Goal: Task Accomplishment & Management: Manage account settings

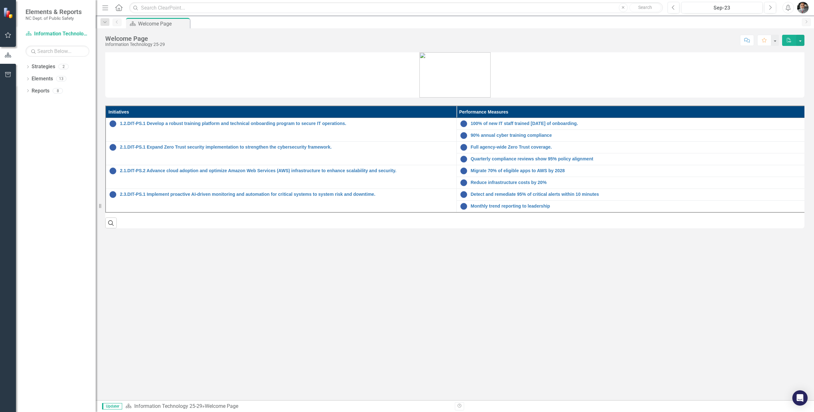
click at [47, 66] on link "Strategies" at bounding box center [44, 66] width 24 height 7
click at [66, 68] on div "2" at bounding box center [63, 66] width 10 height 5
click at [63, 79] on div "13" at bounding box center [61, 78] width 10 height 5
click at [57, 93] on div "8" at bounding box center [58, 90] width 10 height 5
click at [54, 68] on link "Strategies" at bounding box center [44, 66] width 24 height 7
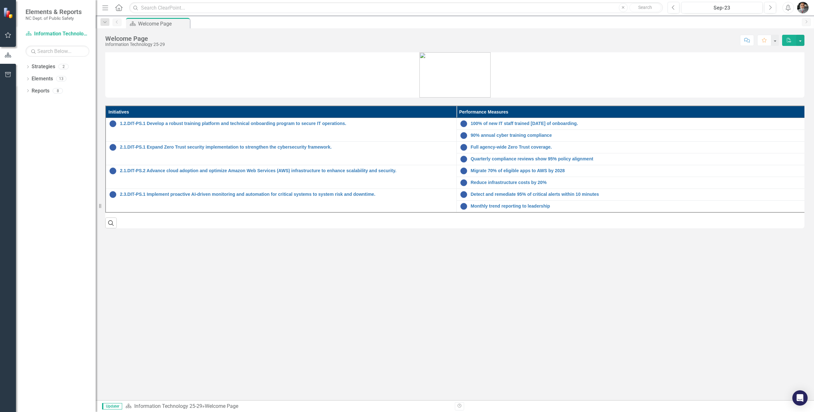
click at [61, 68] on div "2" at bounding box center [63, 66] width 10 height 5
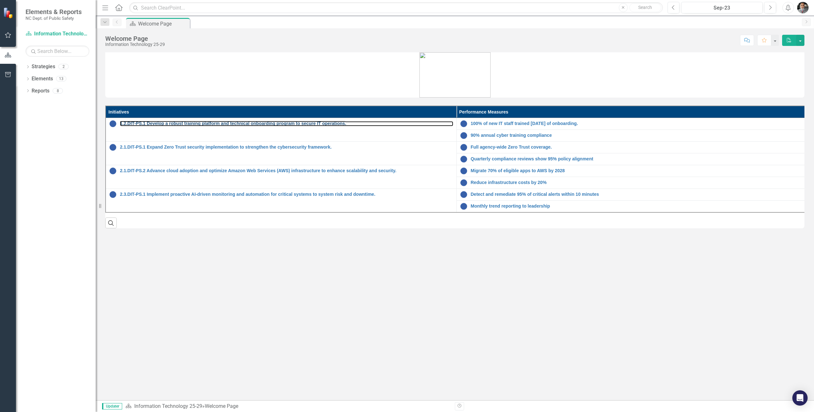
click at [297, 125] on link "1.2.DIT-PS.1 Develop a robust training platform and technical onboarding progra…" at bounding box center [286, 123] width 333 height 5
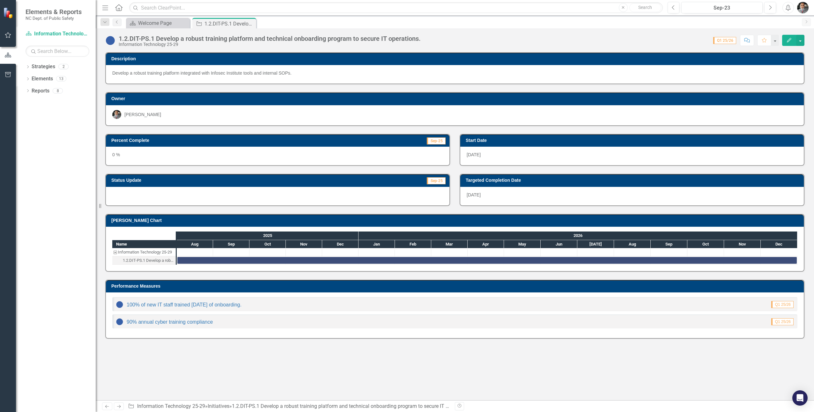
click at [214, 155] on div "0 %" at bounding box center [277, 156] width 343 height 18
click at [148, 148] on div "0 %" at bounding box center [277, 156] width 343 height 18
click at [146, 156] on div "0 %" at bounding box center [277, 156] width 343 height 18
click at [216, 304] on link "100% of new IT staff trained [DATE] of onboarding." at bounding box center [184, 304] width 115 height 5
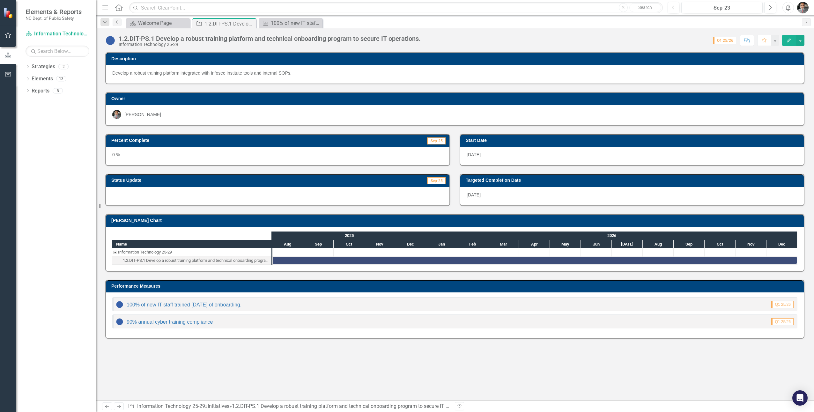
click at [179, 259] on div "1.2.DIT-PS.1 Develop a robust training platform and technical onboarding progra…" at bounding box center [196, 260] width 147 height 8
click at [351, 257] on div "Task: Start date: 2025-08-01 End date: 2026-12-31" at bounding box center [535, 260] width 524 height 7
click at [541, 40] on icon "Edit" at bounding box center [789, 40] width 6 height 4
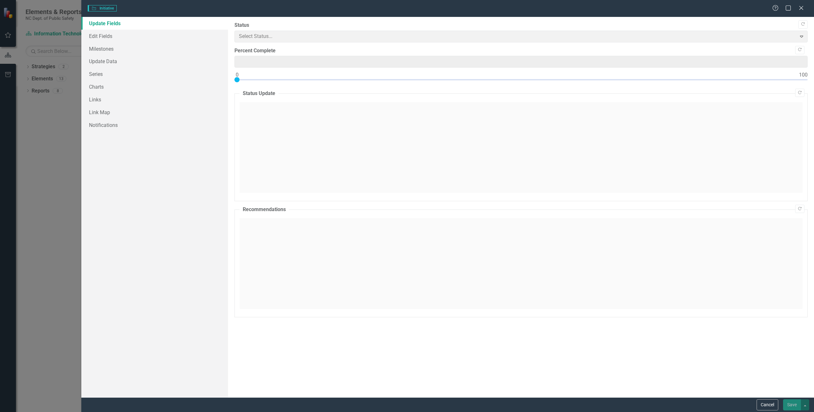
type input "0"
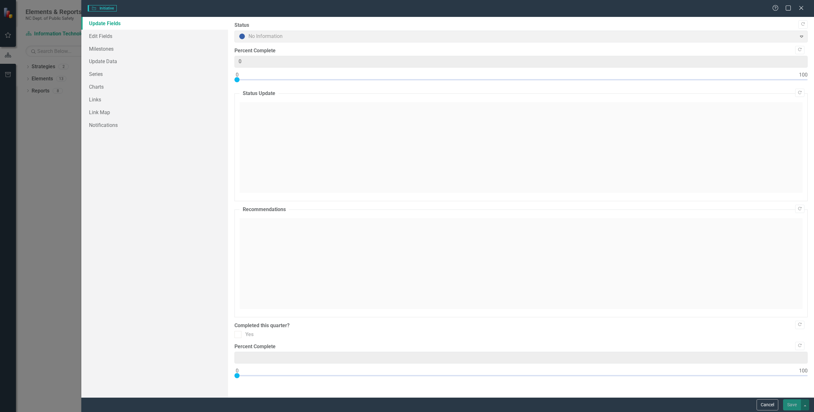
type input "0"
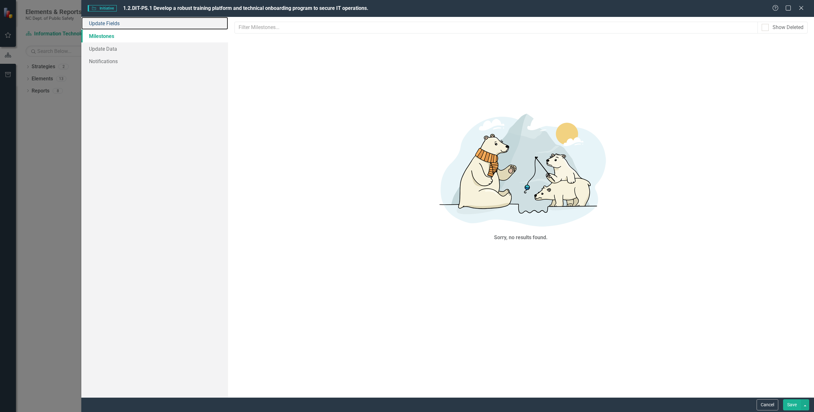
click at [108, 26] on link "Update Fields" at bounding box center [154, 23] width 146 height 13
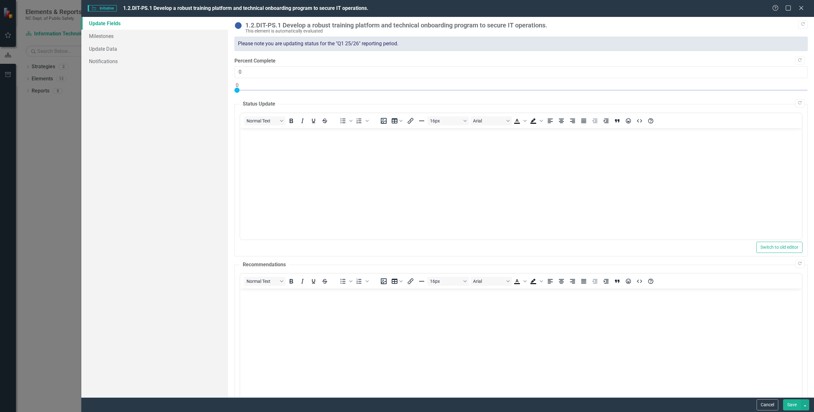
click at [235, 89] on div at bounding box center [236, 90] width 5 height 5
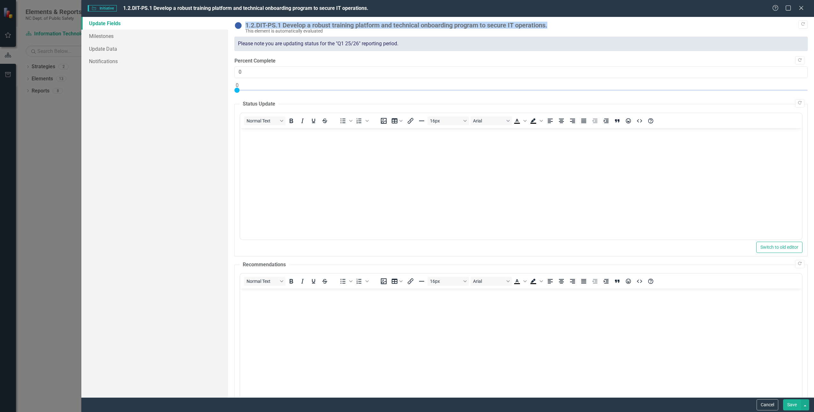
drag, startPoint x: 557, startPoint y: 24, endPoint x: 247, endPoint y: 25, distance: 310.0
click at [247, 25] on div "1.2.DIT-PS.1 Develop a robust training platform and technical onboarding progra…" at bounding box center [524, 25] width 559 height 7
copy div "1.2.DIT-PS.1 Develop a robust training platform and technical onboarding progra…"
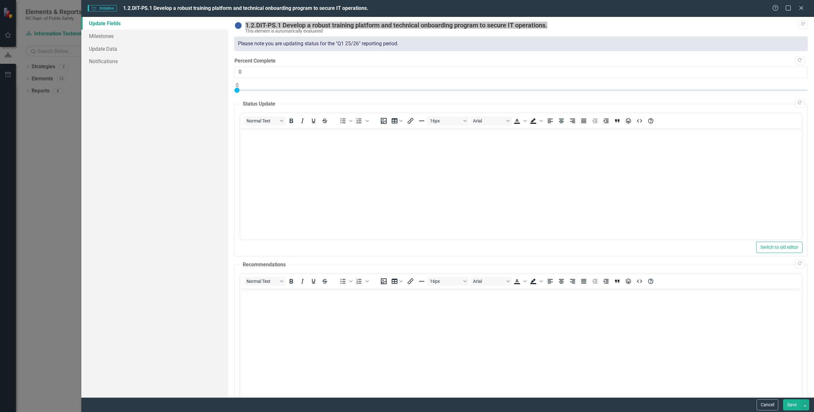
click at [367, 163] on body "Rich Text Area. Press ALT-0 for help." at bounding box center [521, 176] width 562 height 96
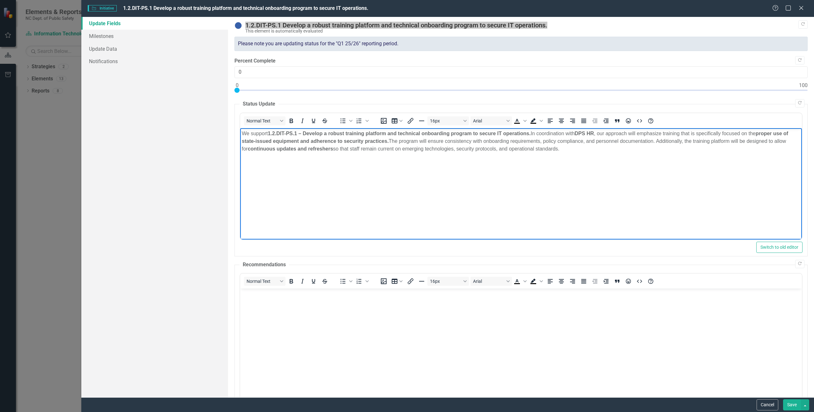
click at [541, 133] on p "We support 1.2.DIT-PS.1 – Develop a robust training platform and technical onbo…" at bounding box center [520, 140] width 558 height 23
click at [541, 150] on p "We support 1.2.DIT-PS.1 – Develop a robust training platform and technical onbo…" at bounding box center [520, 140] width 558 height 23
click at [541, 136] on p "We support 1.2.DIT-PS.1 – Develop a robust training platform and technical onbo…" at bounding box center [520, 140] width 558 height 23
click at [541, 134] on p "We support 1.2.DIT-PS.1 – Develop a robust training platform and technical onbo…" at bounding box center [520, 140] width 558 height 23
click at [541, 132] on p "We support 1.2.DIT-PS.1 – Develop a robust training platform and technical onbo…" at bounding box center [520, 140] width 558 height 23
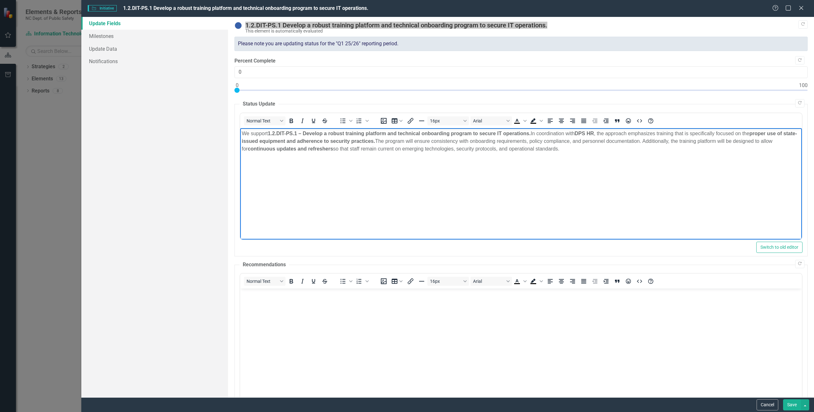
click at [387, 139] on strong "proper use of state-issued equipment and adherence to security practices." at bounding box center [518, 136] width 555 height 13
click at [431, 166] on body "We support 1.2.DIT-PS.1 – Develop a robust training platform and technical onbo…" at bounding box center [521, 176] width 562 height 96
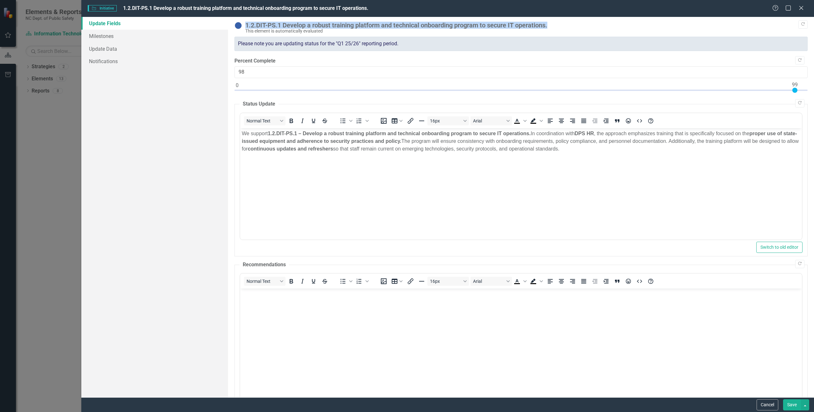
type input "99"
drag, startPoint x: 237, startPoint y: 90, endPoint x: 792, endPoint y: 98, distance: 555.3
click at [541, 98] on div "Copy Forward 1.2.DIT-PS.1 Develop a robust training platform and technical onbo…" at bounding box center [520, 251] width 573 height 459
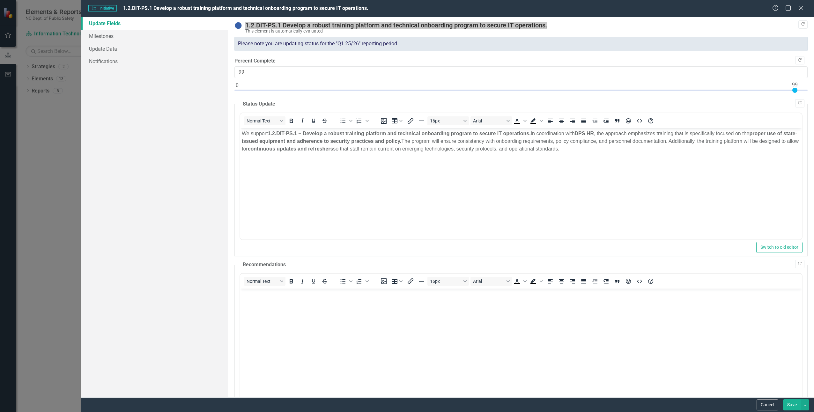
click at [541, 152] on p "We support 1.2.DIT-PS.1 – Develop a robust training platform and technical onbo…" at bounding box center [520, 140] width 558 height 23
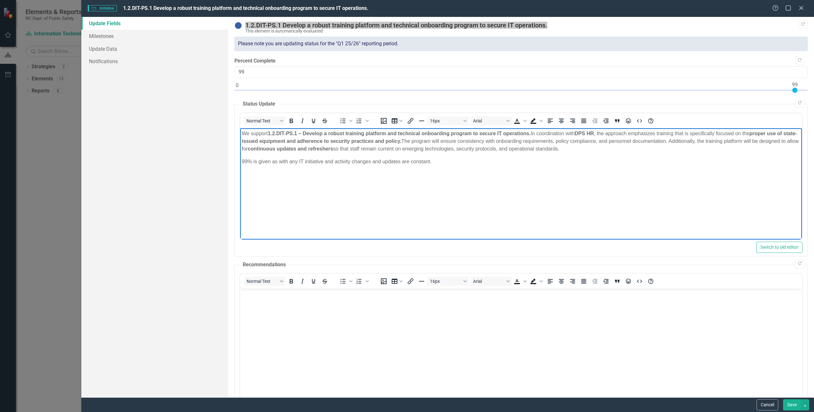
scroll to position [92, 0]
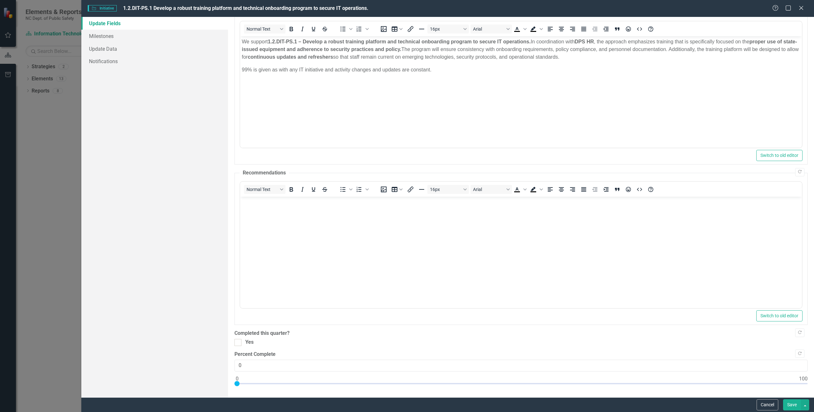
click at [541, 402] on button "Save" at bounding box center [792, 404] width 18 height 11
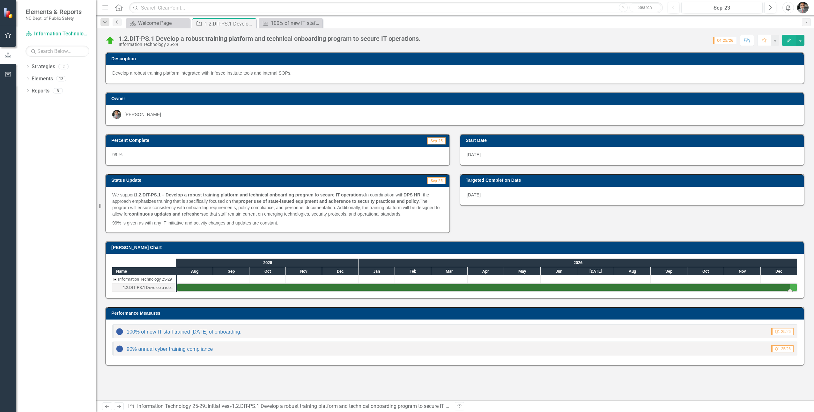
click at [541, 41] on icon "button" at bounding box center [789, 40] width 4 height 4
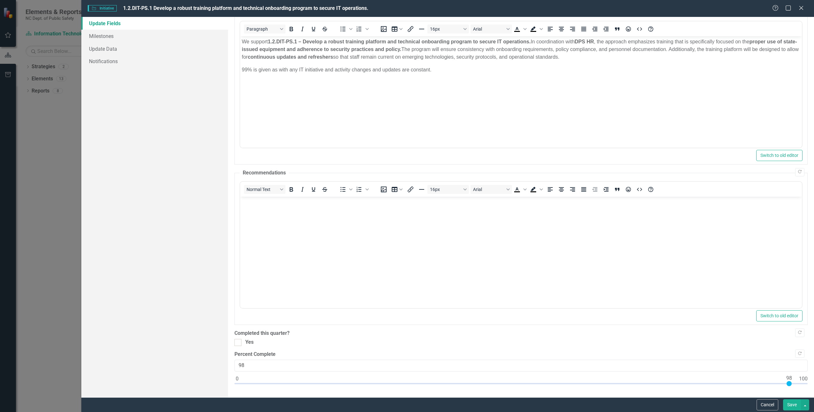
type input "99"
drag, startPoint x: 237, startPoint y: 382, endPoint x: 796, endPoint y: 380, distance: 558.7
click at [541, 381] on div at bounding box center [794, 383] width 5 height 5
click at [541, 402] on button "Save" at bounding box center [792, 404] width 18 height 11
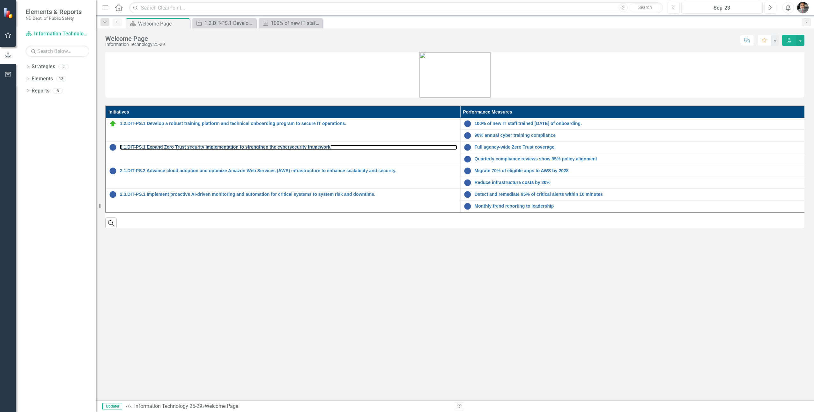
click at [245, 149] on link "2.1.DIT-PS.1 Expand Zero Trust security implementation to strengthen the cybers…" at bounding box center [288, 147] width 337 height 5
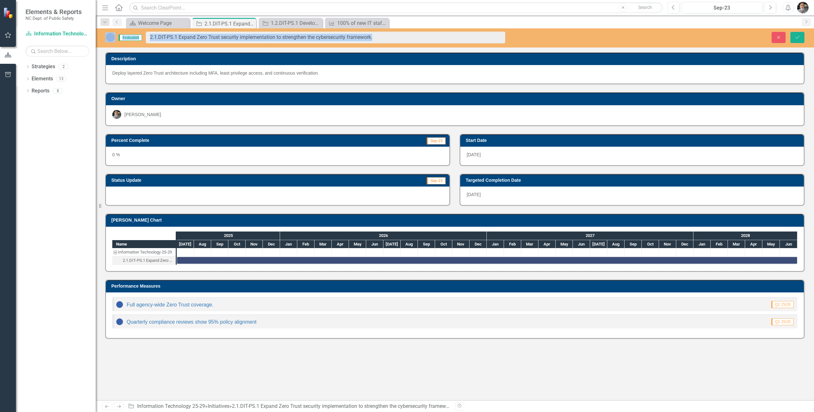
drag, startPoint x: 159, startPoint y: 34, endPoint x: 368, endPoint y: 71, distance: 212.0
click at [368, 71] on div "Deploy layered Zero Trust architecture including MFA, least privilege access, a…" at bounding box center [454, 73] width 685 height 6
click at [541, 52] on div "Evaluated 2.1.DIT-PS.1 Expand Zero Trust security implementation to strengthen …" at bounding box center [455, 214] width 718 height 372
click at [541, 51] on div "Evaluated 2.1.DIT-PS.1 Expand Zero Trust security implementation to strengthen …" at bounding box center [455, 214] width 718 height 372
click at [379, 73] on div "Deploy layered Zero Trust architecture including MFA, least privilege access, a…" at bounding box center [454, 73] width 685 height 6
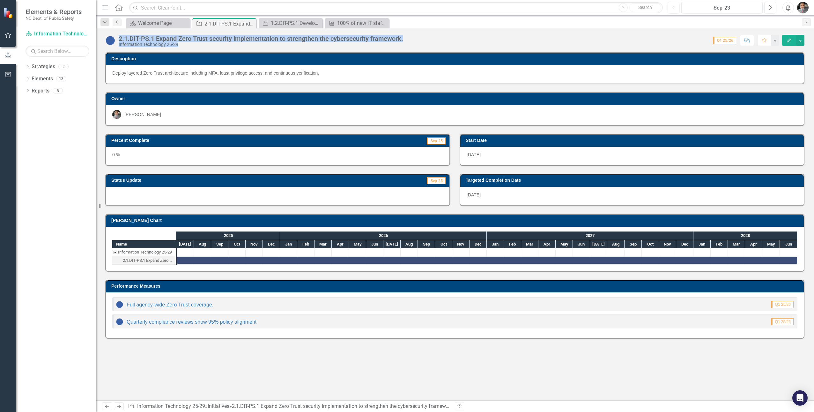
drag, startPoint x: 427, startPoint y: 38, endPoint x: 118, endPoint y: 37, distance: 308.7
click at [118, 37] on div "2.1.DIT-PS.1 Expand Zero Trust security implementation to strengthen the cybers…" at bounding box center [455, 37] width 718 height 19
copy div "2.1.DIT-PS.1 Expand Zero Trust security implementation to strengthen the cybers…"
click at [790, 42] on icon "Edit" at bounding box center [789, 40] width 6 height 4
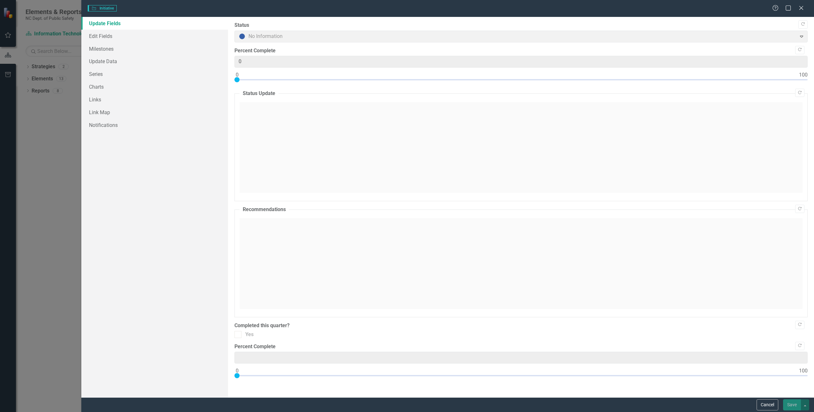
type input "0"
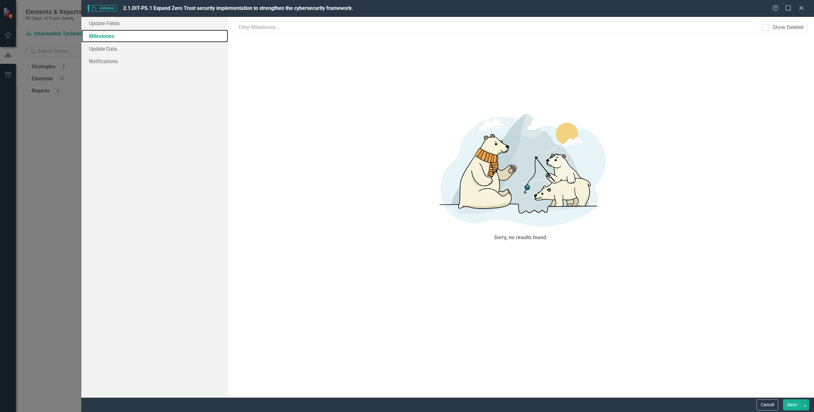
click at [113, 36] on link "Milestones" at bounding box center [154, 36] width 146 height 13
click at [115, 24] on link "Update Fields" at bounding box center [154, 23] width 146 height 13
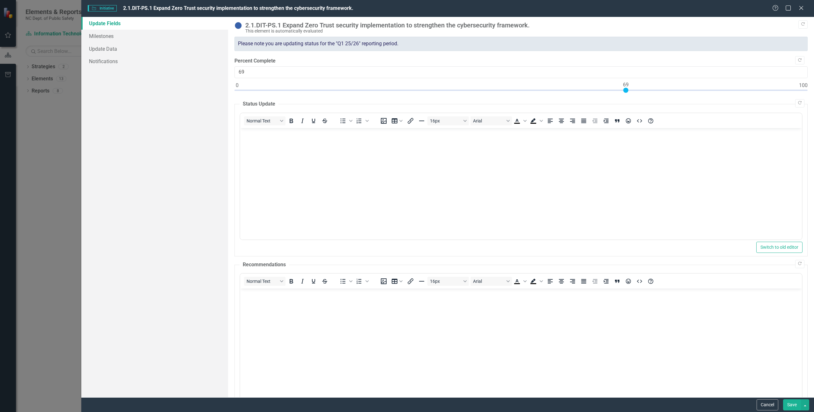
type input "70"
drag, startPoint x: 243, startPoint y: 88, endPoint x: 632, endPoint y: 116, distance: 390.0
click at [632, 116] on div "Copy Forward 2.1.DIT-PS.1 Expand Zero Trust security implementation to strength…" at bounding box center [520, 251] width 573 height 459
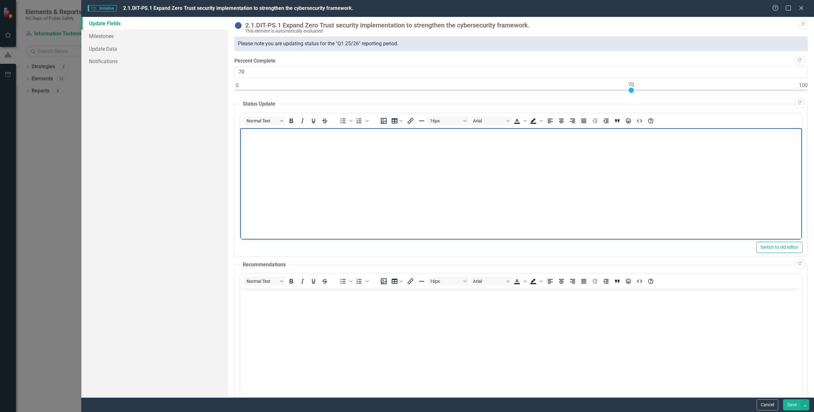
click at [610, 157] on body "Rich Text Area. Press ALT-0 for help." at bounding box center [521, 176] width 562 height 96
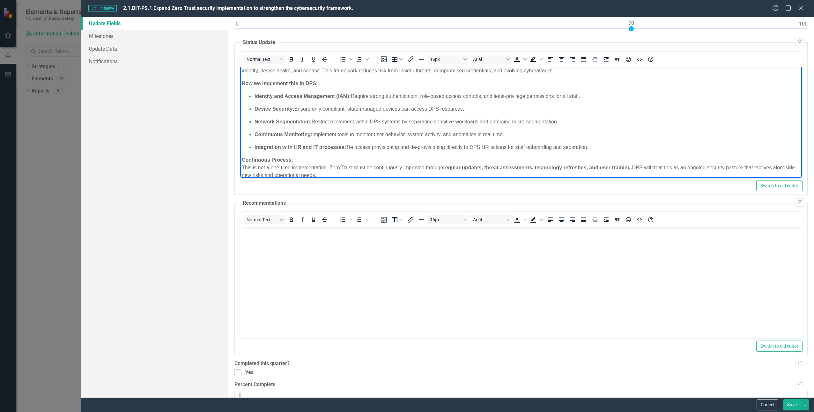
scroll to position [92, 0]
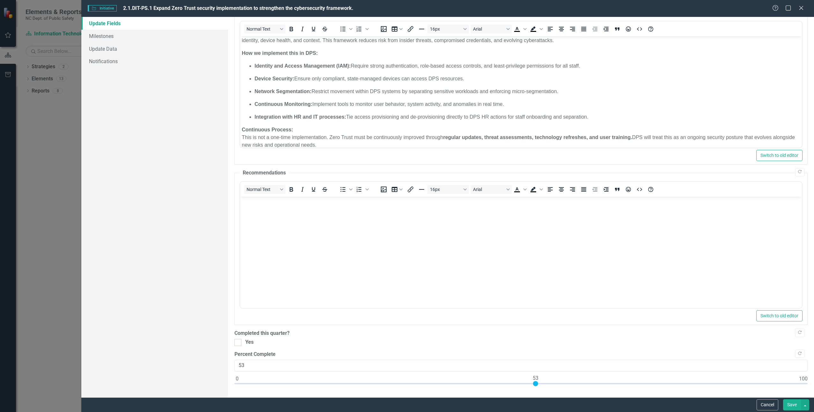
drag, startPoint x: 236, startPoint y: 379, endPoint x: 535, endPoint y: 402, distance: 300.3
click at [535, 402] on form "Initiative Initiative 2.1.DIT-PS.1 Expand Zero Trust security implementation to…" at bounding box center [447, 206] width 733 height 412
drag, startPoint x: 637, startPoint y: 407, endPoint x: 679, endPoint y: 387, distance: 46.1
click at [679, 387] on form "Initiative Initiative 2.1.DIT-PS.1 Expand Zero Trust security implementation to…" at bounding box center [447, 206] width 733 height 412
type input "70"
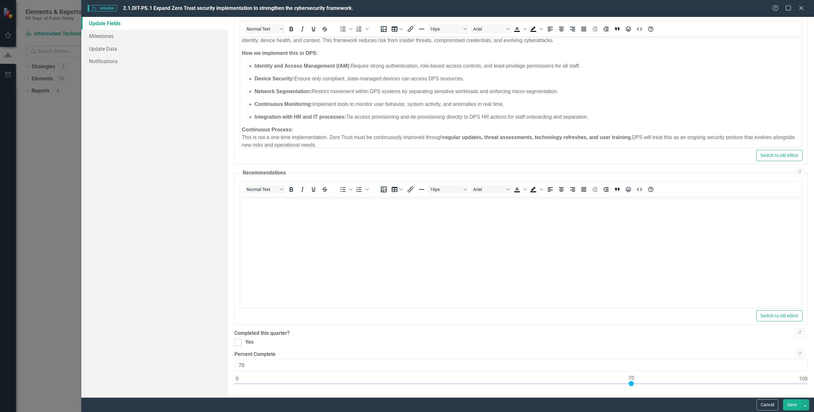
drag, startPoint x: 537, startPoint y: 383, endPoint x: 634, endPoint y: 385, distance: 96.7
click at [634, 385] on div at bounding box center [520, 385] width 573 height 8
click at [794, 405] on button "Save" at bounding box center [792, 404] width 18 height 11
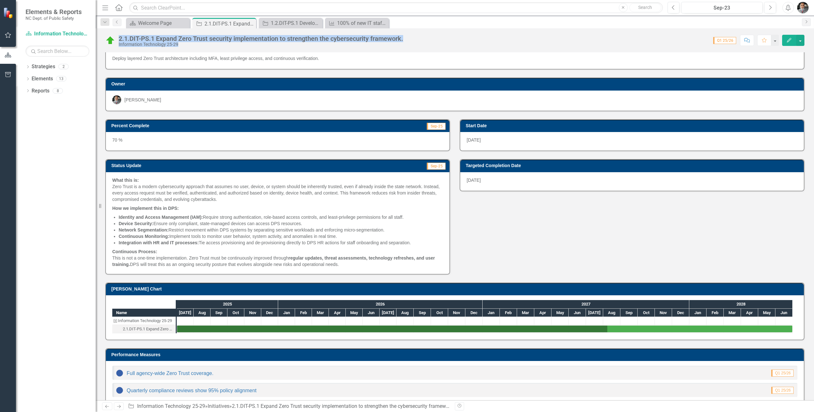
scroll to position [27, 0]
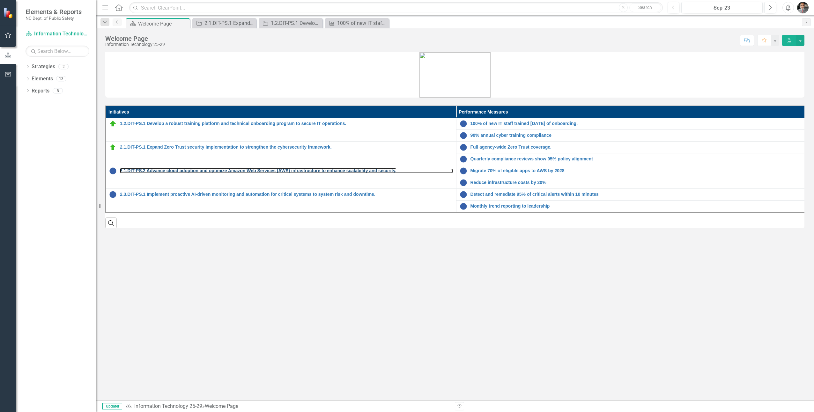
click at [230, 171] on link "2.1.DIT-PS.2 Advance cloud adoption and optimize Amazon Web Services (AWS) infr…" at bounding box center [286, 170] width 333 height 5
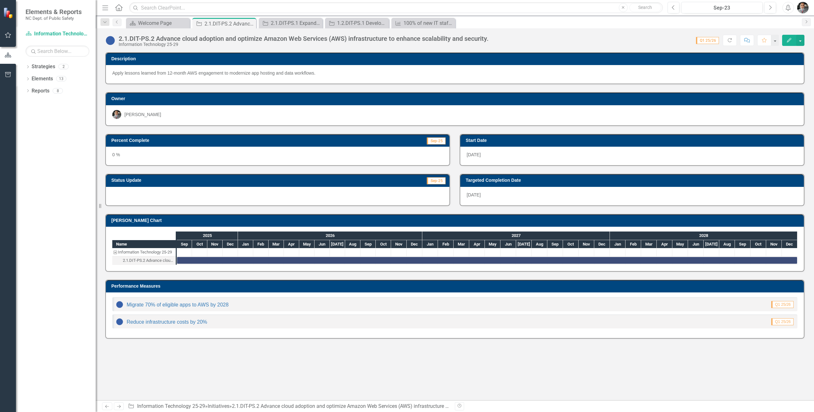
click at [789, 37] on button "Edit" at bounding box center [789, 40] width 14 height 11
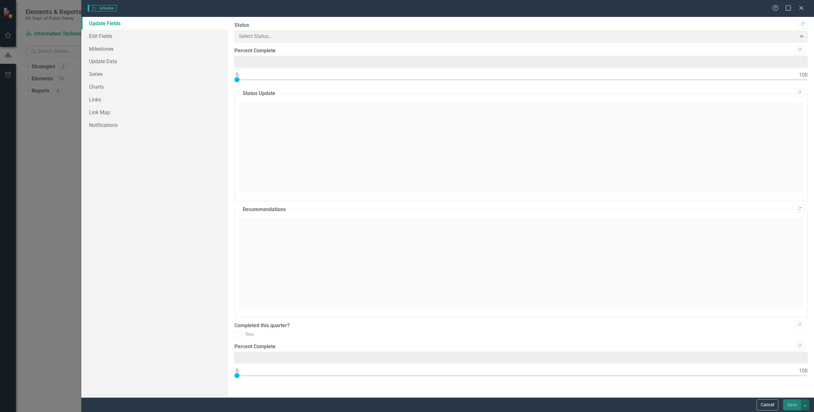
type input "0"
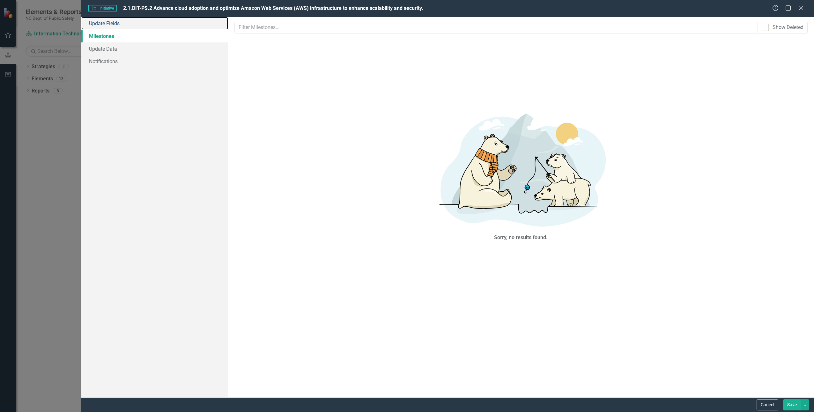
click at [110, 21] on link "Update Fields" at bounding box center [154, 23] width 146 height 13
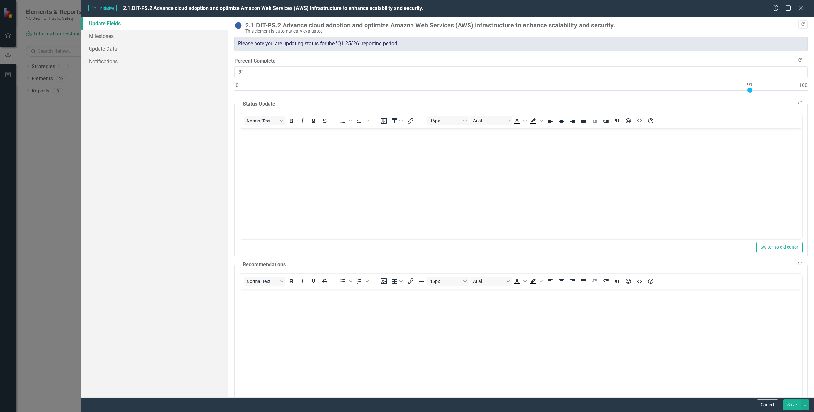
type input "90"
drag, startPoint x: 238, startPoint y: 88, endPoint x: 739, endPoint y: 94, distance: 500.7
click at [746, 95] on div at bounding box center [520, 92] width 573 height 8
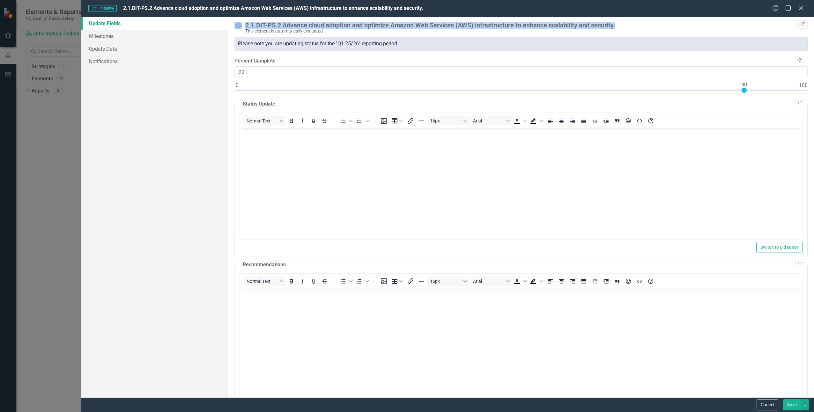
drag, startPoint x: 627, startPoint y: 27, endPoint x: 240, endPoint y: 19, distance: 387.2
click at [240, 19] on div ""Update" fields in ClearPoint are the fields that change from reporting period …" at bounding box center [521, 207] width 586 height 380
copy div "2.1.DIT-PS.2 Advance cloud adoption and optimize Amazon Web Services (AWS) infr…"
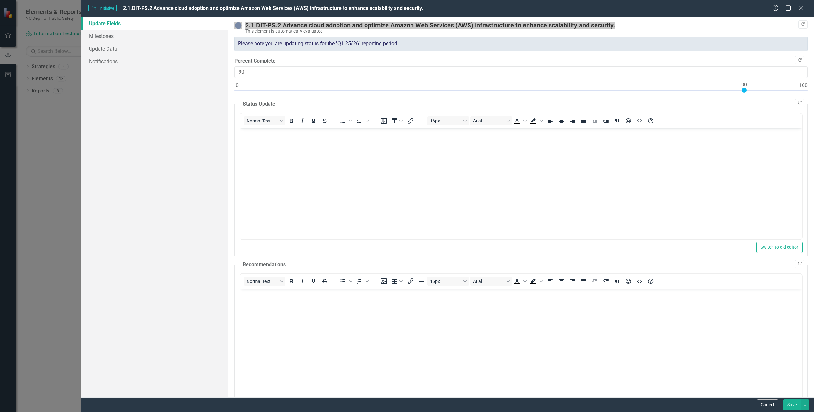
click at [279, 151] on body "Rich Text Area. Press ALT-0 for help." at bounding box center [521, 176] width 562 height 96
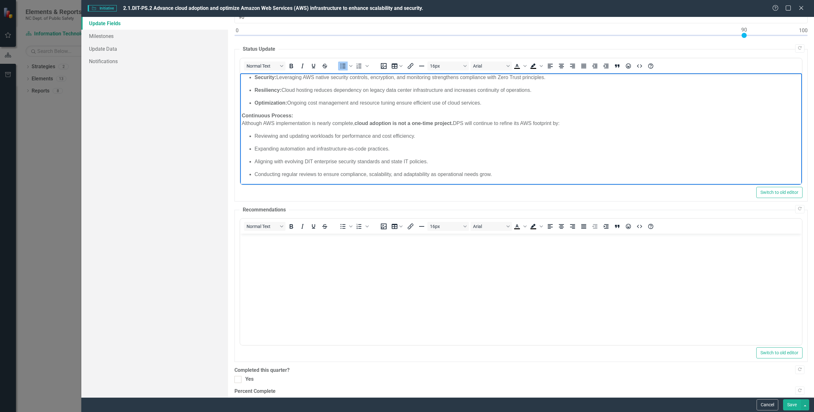
scroll to position [92, 0]
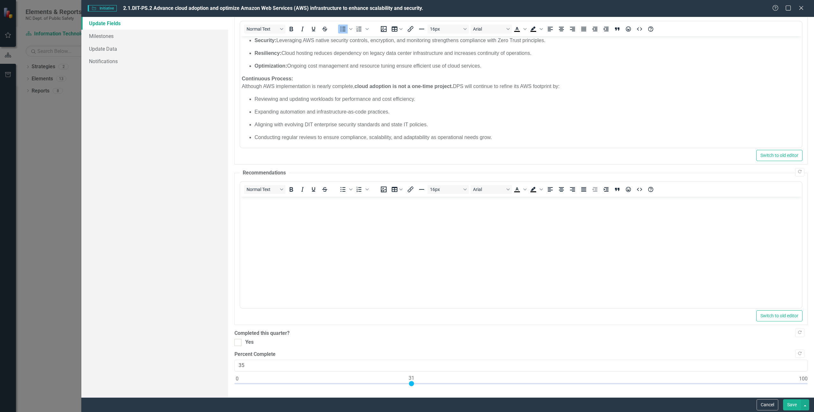
drag, startPoint x: 235, startPoint y: 379, endPoint x: 550, endPoint y: 395, distance: 315.8
click at [434, 390] on div ""Update" fields in ClearPoint are the fields that change from reporting period …" at bounding box center [521, 207] width 586 height 380
drag, startPoint x: 550, startPoint y: 395, endPoint x: 670, endPoint y: 409, distance: 120.1
click at [670, 409] on form "Initiative Initiative 2.1.DIT-PS.2 Advance cloud adoption and optimize Amazon W…" at bounding box center [447, 206] width 733 height 412
drag, startPoint x: 434, startPoint y: 381, endPoint x: 754, endPoint y: 380, distance: 319.9
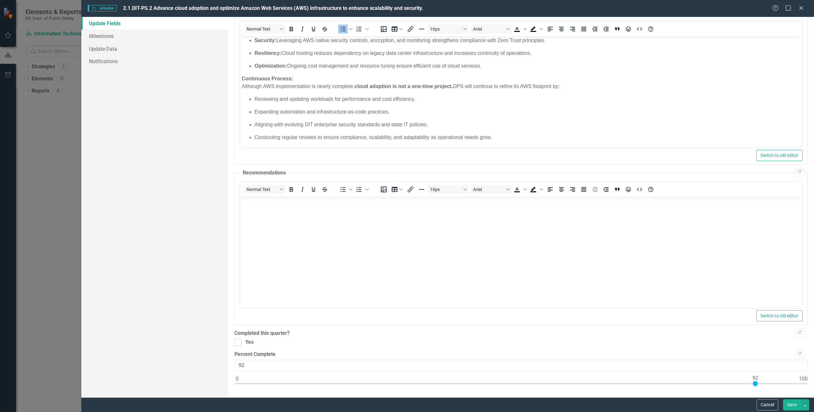
click at [755, 381] on div at bounding box center [755, 383] width 5 height 5
type input "90"
drag, startPoint x: 754, startPoint y: 380, endPoint x: 743, endPoint y: 381, distance: 10.9
click at [743, 381] on div at bounding box center [743, 383] width 5 height 5
click at [790, 403] on button "Save" at bounding box center [792, 404] width 18 height 11
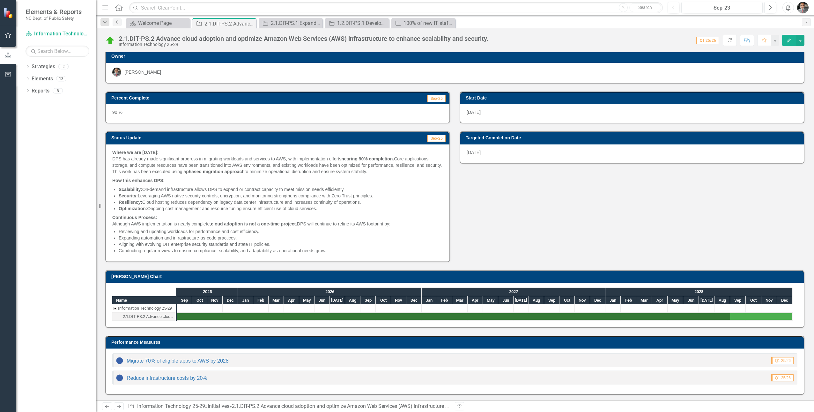
scroll to position [0, 0]
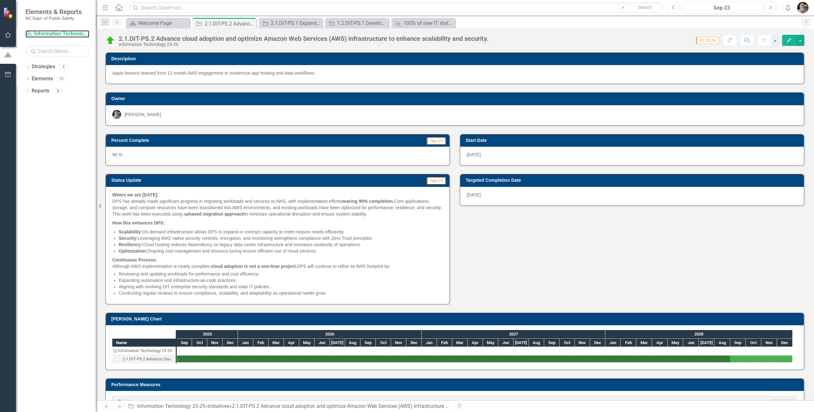
click at [49, 33] on link "Strategy Information Technology 25-29" at bounding box center [58, 33] width 64 height 7
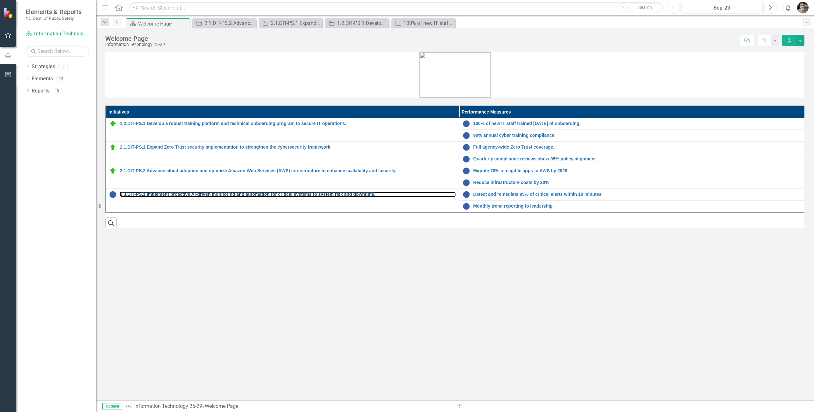
click at [190, 193] on link "2.3.DIT-PS.1 Implement proactive AI-driven monitoring and automation for critic…" at bounding box center [288, 194] width 336 height 5
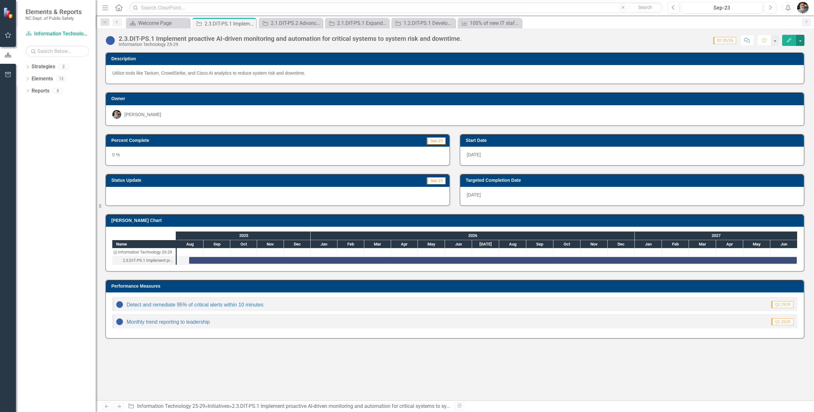
click at [800, 42] on button "button" at bounding box center [800, 40] width 8 height 11
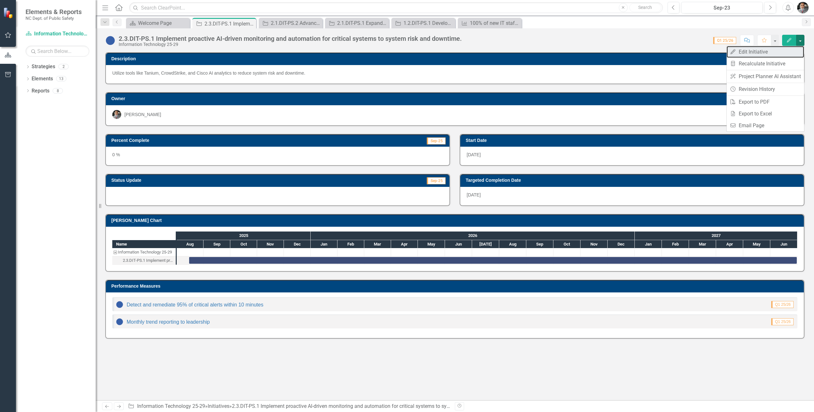
click at [763, 52] on link "Edit Edit Initiative" at bounding box center [764, 52] width 77 height 12
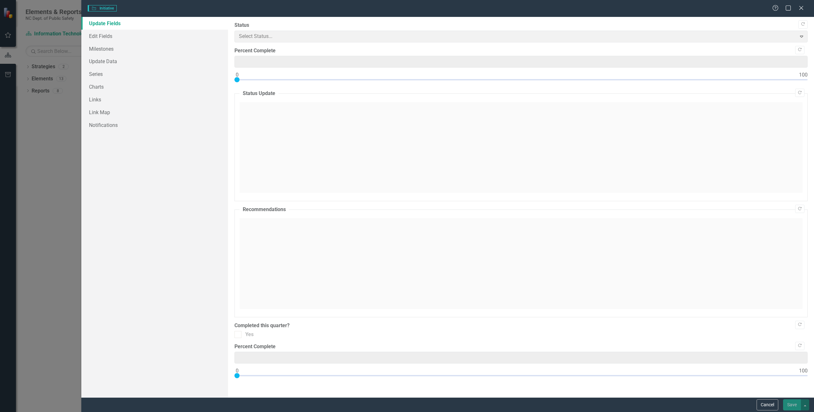
type input "0"
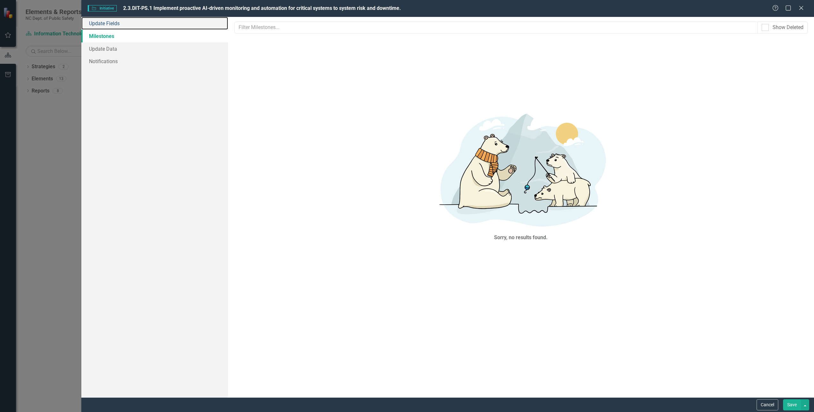
click at [113, 23] on link "Update Fields" at bounding box center [154, 23] width 146 height 13
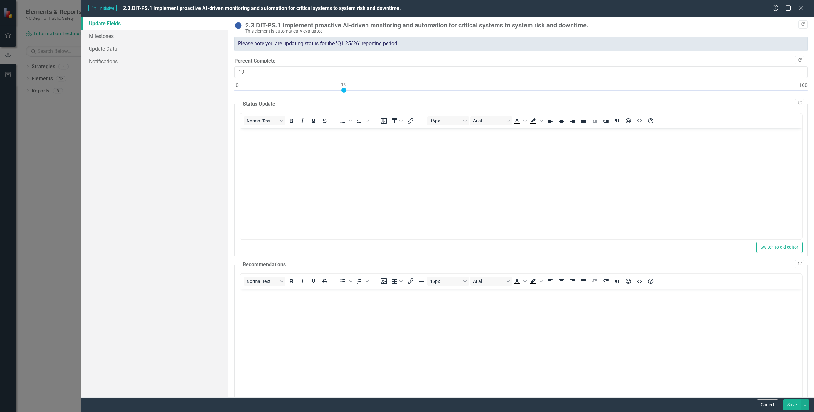
drag, startPoint x: 238, startPoint y: 88, endPoint x: 333, endPoint y: 97, distance: 96.1
click at [335, 97] on div "Copy Forward 2.3.DIT-PS.1 Implement proactive AI-driven monitoring and automati…" at bounding box center [520, 251] width 573 height 459
click at [328, 97] on div "Copy Forward 2.3.DIT-PS.1 Implement proactive AI-driven monitoring and automati…" at bounding box center [520, 251] width 573 height 459
click at [327, 97] on div "Copy Forward 2.3.DIT-PS.1 Implement proactive AI-driven monitoring and automati…" at bounding box center [520, 251] width 573 height 459
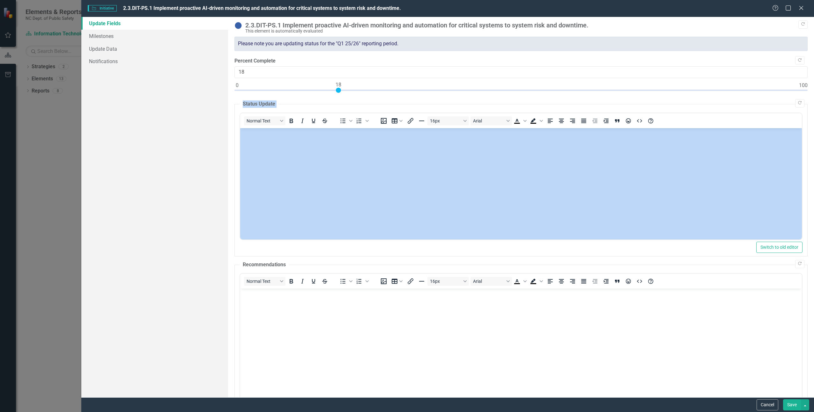
drag, startPoint x: 327, startPoint y: 97, endPoint x: 348, endPoint y: 93, distance: 21.1
click at [348, 93] on div "Copy Forward 2.3.DIT-PS.1 Implement proactive AI-driven monitoring and automati…" at bounding box center [520, 251] width 573 height 459
type input "20"
click at [348, 90] on div at bounding box center [349, 90] width 5 height 5
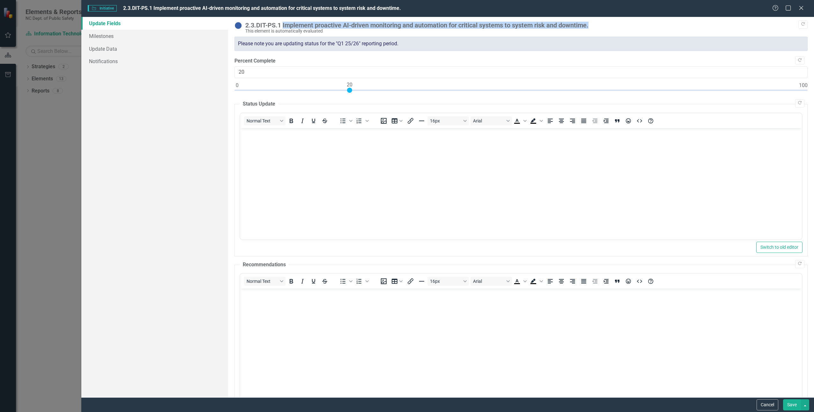
drag, startPoint x: 597, startPoint y: 26, endPoint x: 283, endPoint y: 25, distance: 314.1
click at [283, 25] on div "2.3.DIT-PS.1 Implement proactive AI-driven monitoring and automation for critic…" at bounding box center [524, 25] width 559 height 7
copy div "Implement proactive AI-driven monitoring and automation for critical systems to…"
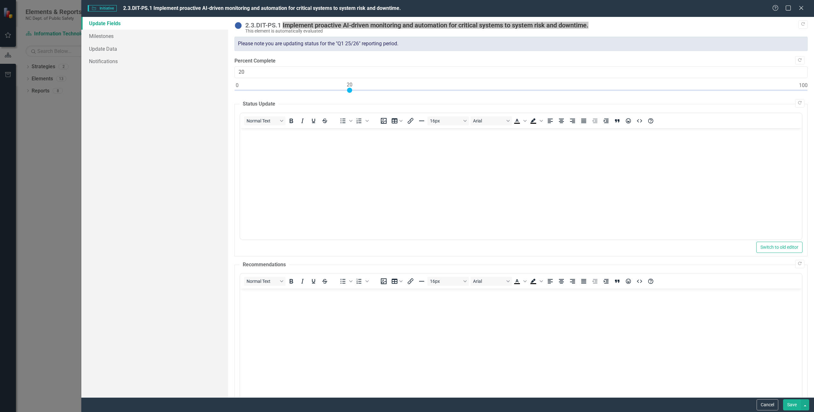
click at [320, 151] on body "Rich Text Area. Press ALT-0 for help." at bounding box center [521, 176] width 562 height 96
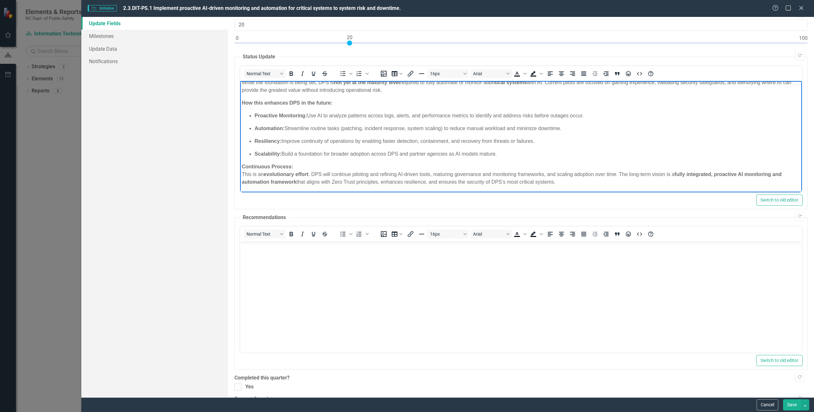
scroll to position [92, 0]
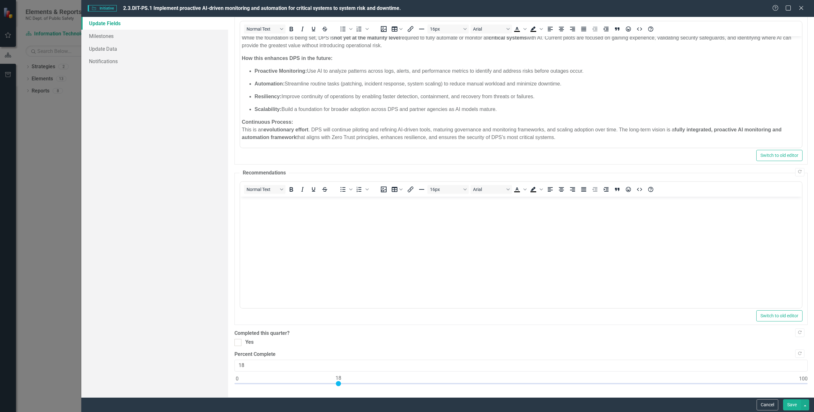
type input "20"
drag, startPoint x: 237, startPoint y: 381, endPoint x: 350, endPoint y: 388, distance: 113.1
click at [350, 388] on div ""Update" fields in ClearPoint are the fields that change from reporting period …" at bounding box center [521, 207] width 586 height 380
click at [791, 401] on button "Save" at bounding box center [792, 404] width 18 height 11
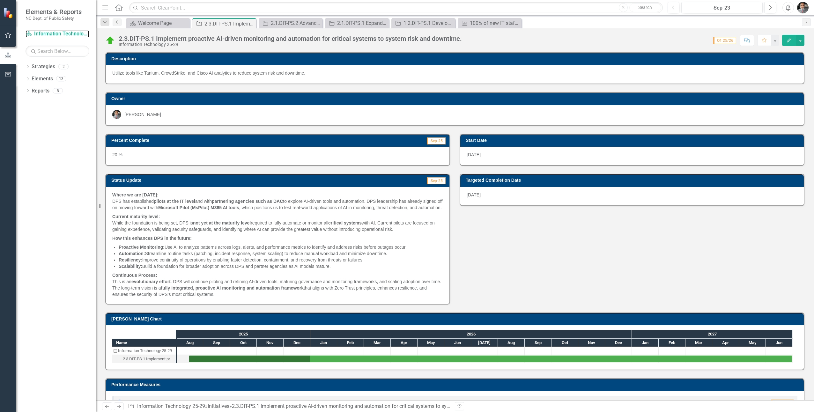
click at [71, 34] on link "Strategy Information Technology 25-29" at bounding box center [58, 33] width 64 height 7
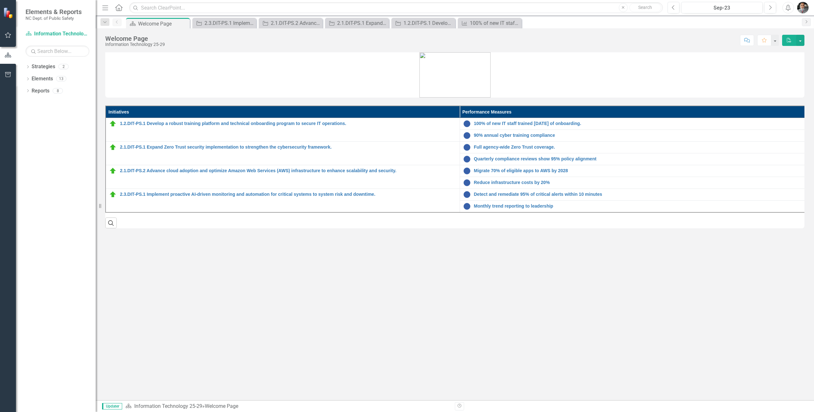
click at [804, 7] on img "button" at bounding box center [802, 7] width 11 height 11
click at [789, 80] on link "Logout Log Out" at bounding box center [783, 81] width 50 height 12
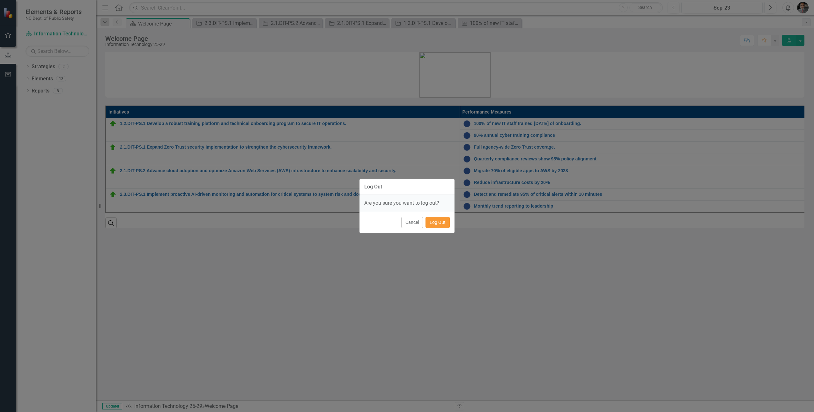
click at [439, 219] on button "Log Out" at bounding box center [437, 222] width 24 height 11
